Goal: Task Accomplishment & Management: Complete application form

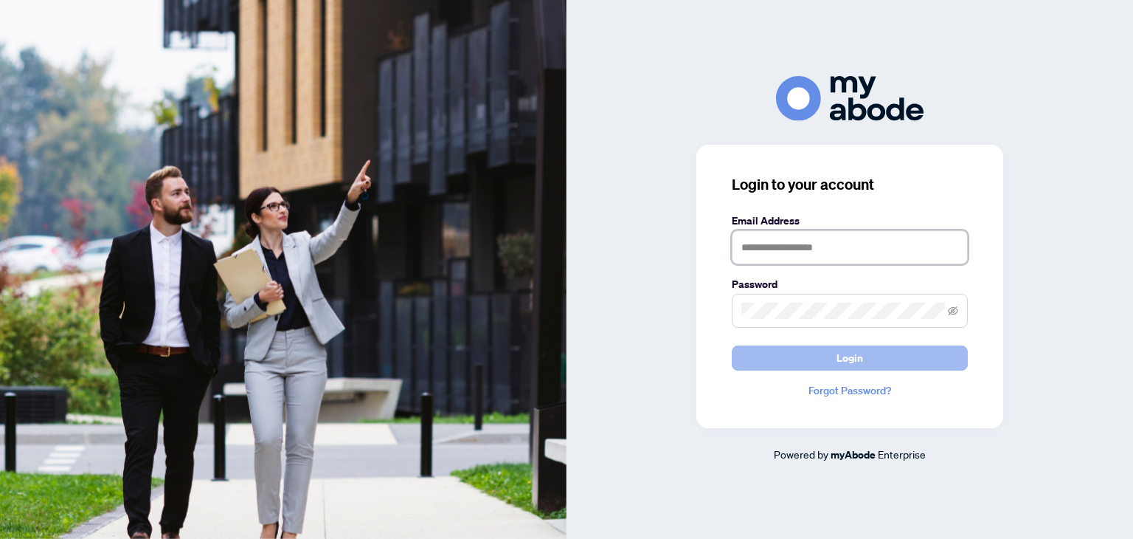
type input "**********"
click at [828, 359] on button "Login" at bounding box center [850, 357] width 236 height 25
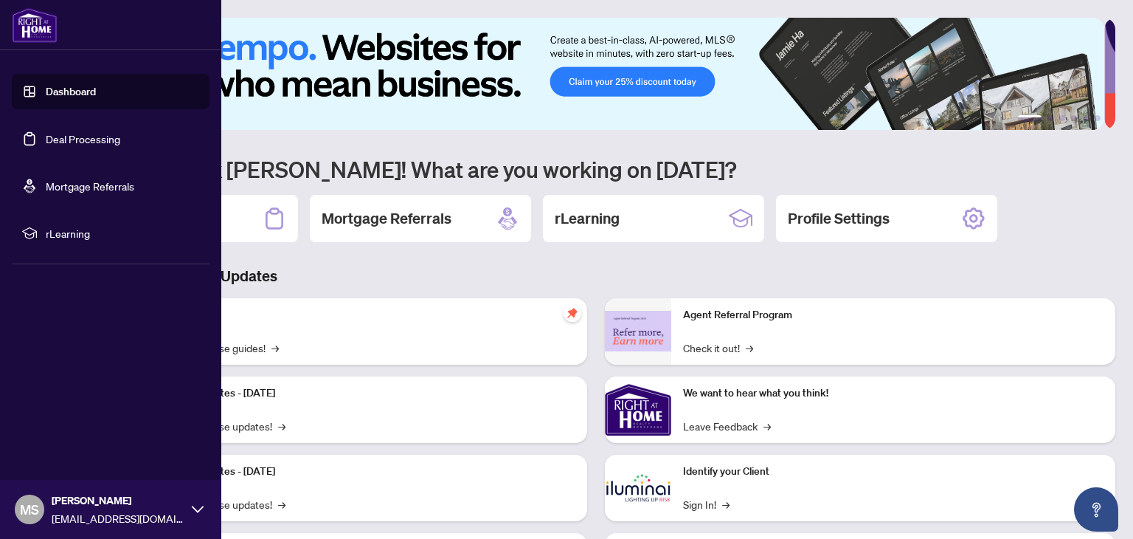
click at [46, 145] on link "Deal Processing" at bounding box center [83, 138] width 75 height 13
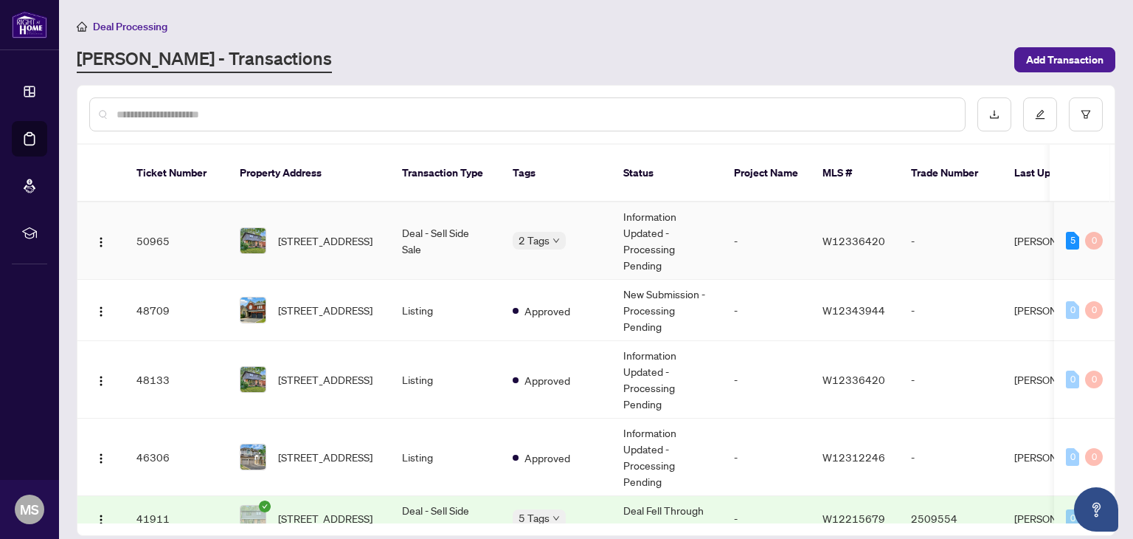
click at [419, 227] on td "Deal - Sell Side Sale" at bounding box center [445, 240] width 111 height 77
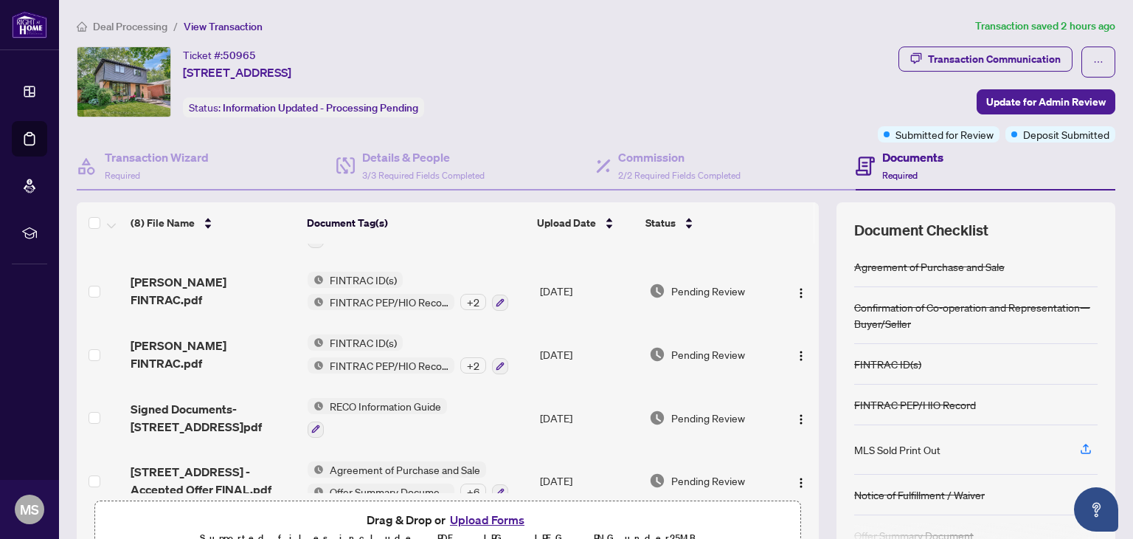
scroll to position [125, 0]
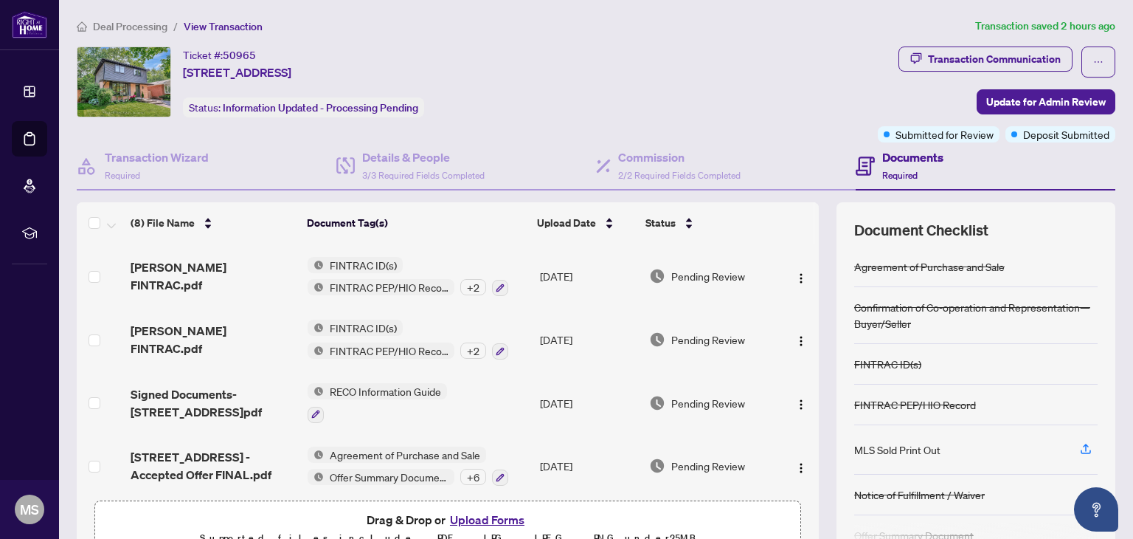
click at [494, 514] on button "Upload Forms" at bounding box center [487, 519] width 83 height 19
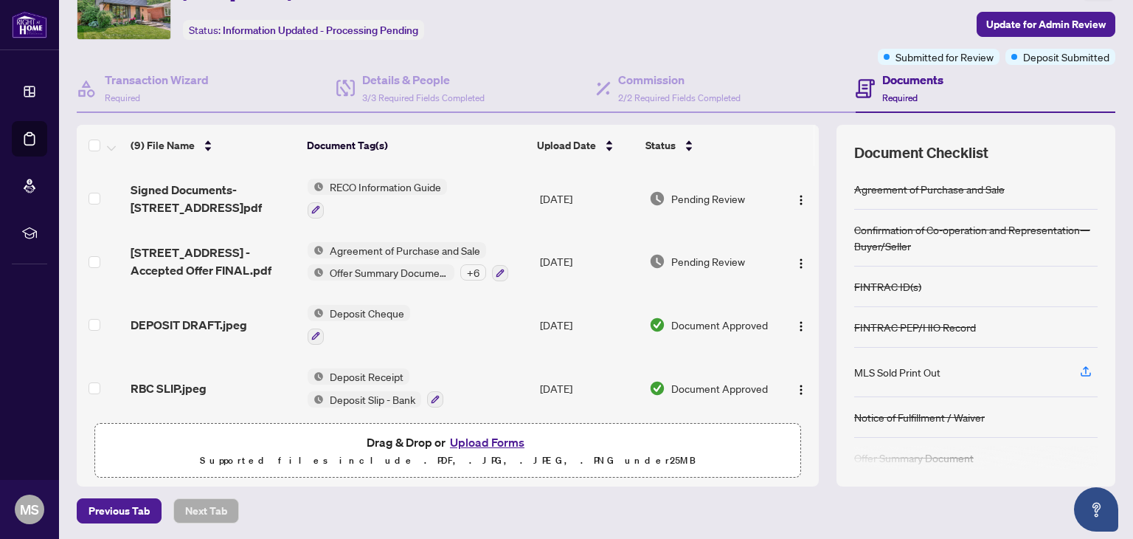
scroll to position [0, 0]
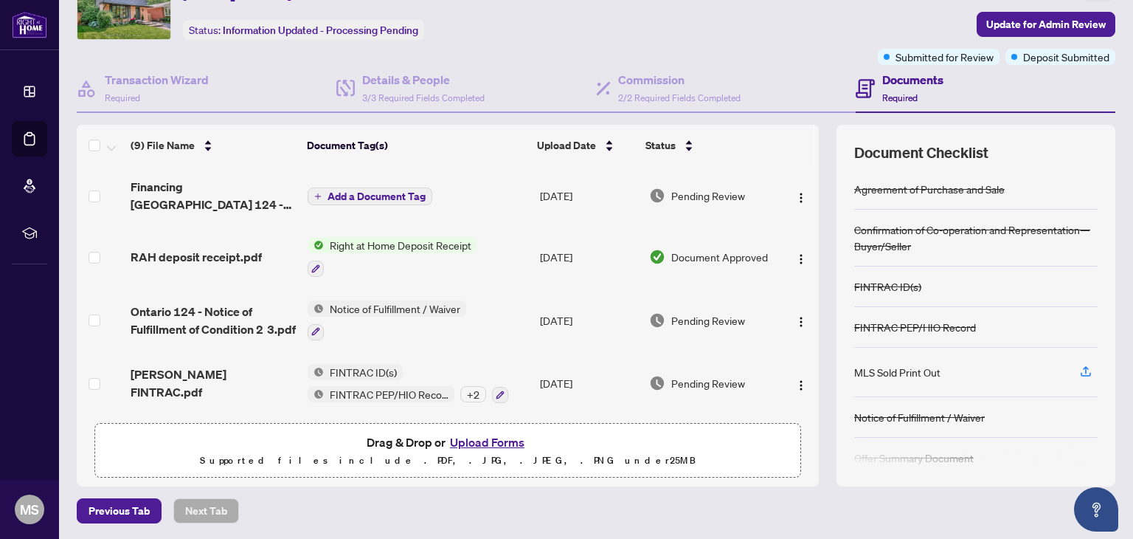
click at [390, 195] on span "Add a Document Tag" at bounding box center [377, 196] width 98 height 10
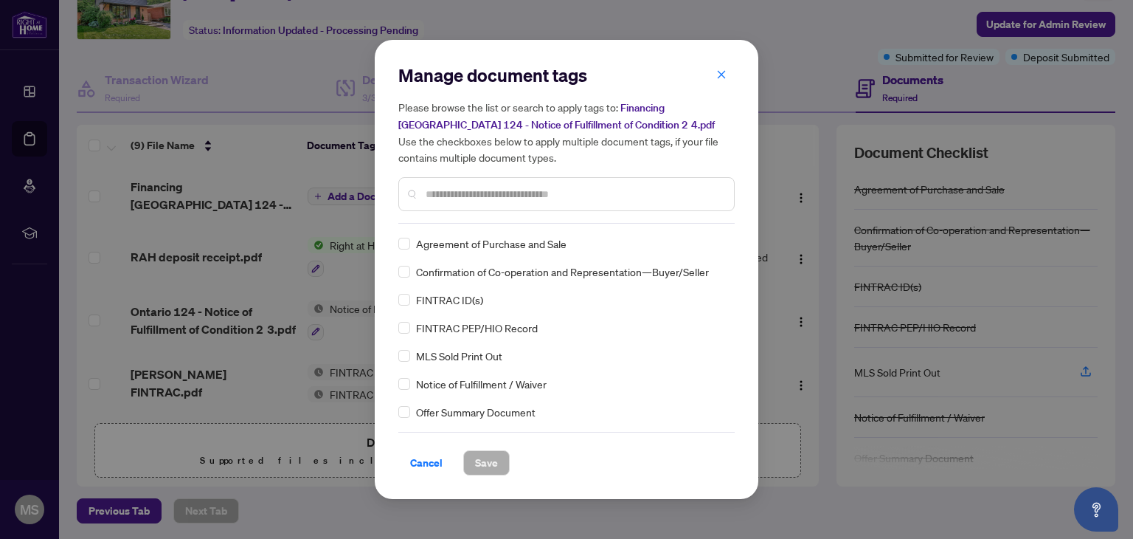
click at [499, 194] on input "text" at bounding box center [574, 194] width 297 height 16
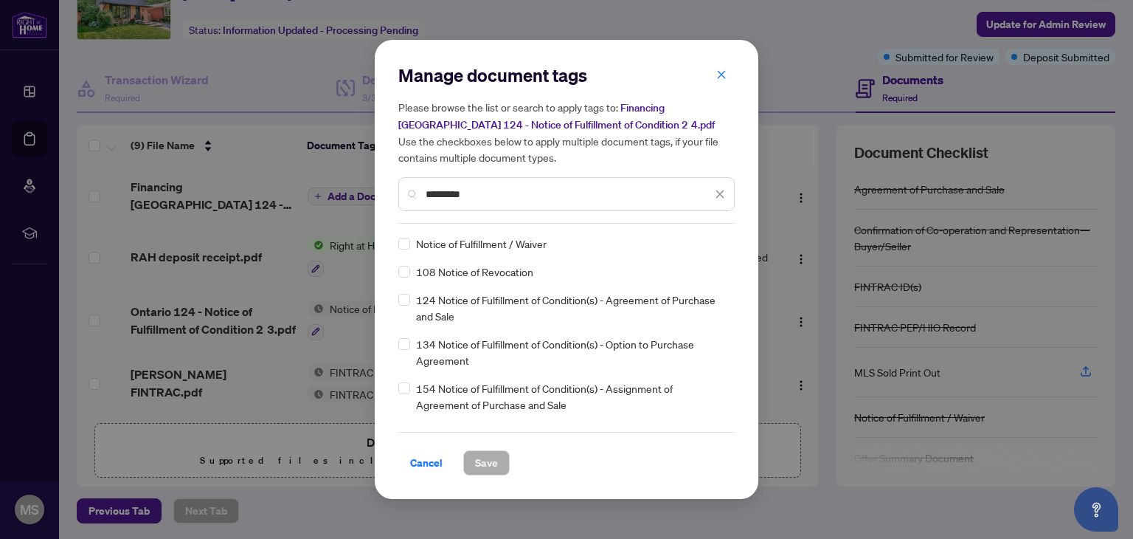
type input "*********"
click at [488, 458] on span "Save" at bounding box center [486, 463] width 23 height 24
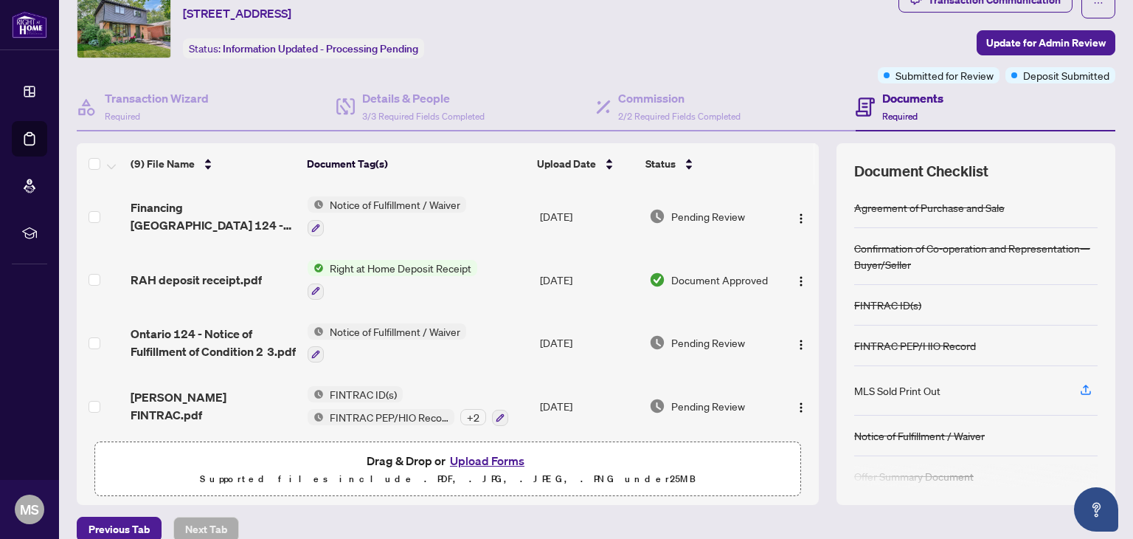
scroll to position [60, 0]
click at [1015, 39] on span "Update for Admin Review" at bounding box center [1046, 42] width 120 height 24
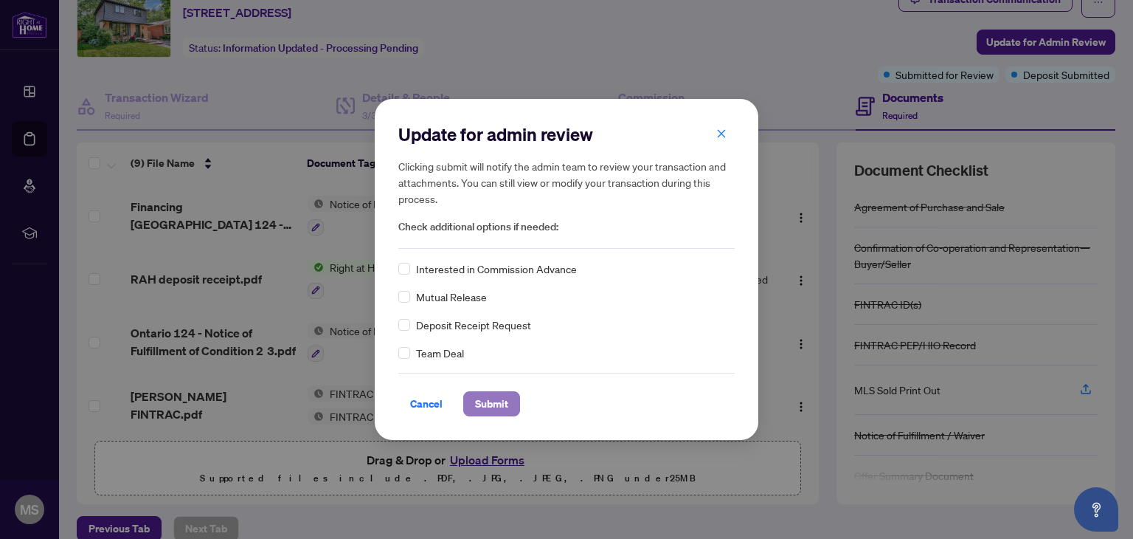
click at [487, 401] on span "Submit" at bounding box center [491, 404] width 33 height 24
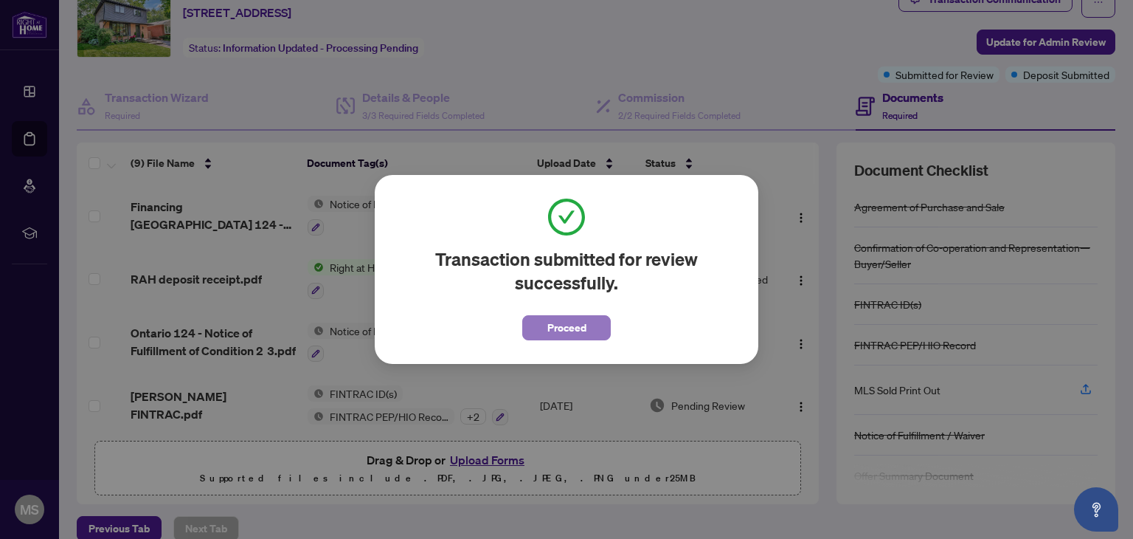
click at [581, 335] on span "Proceed" at bounding box center [566, 328] width 39 height 24
